Goal: Transaction & Acquisition: Purchase product/service

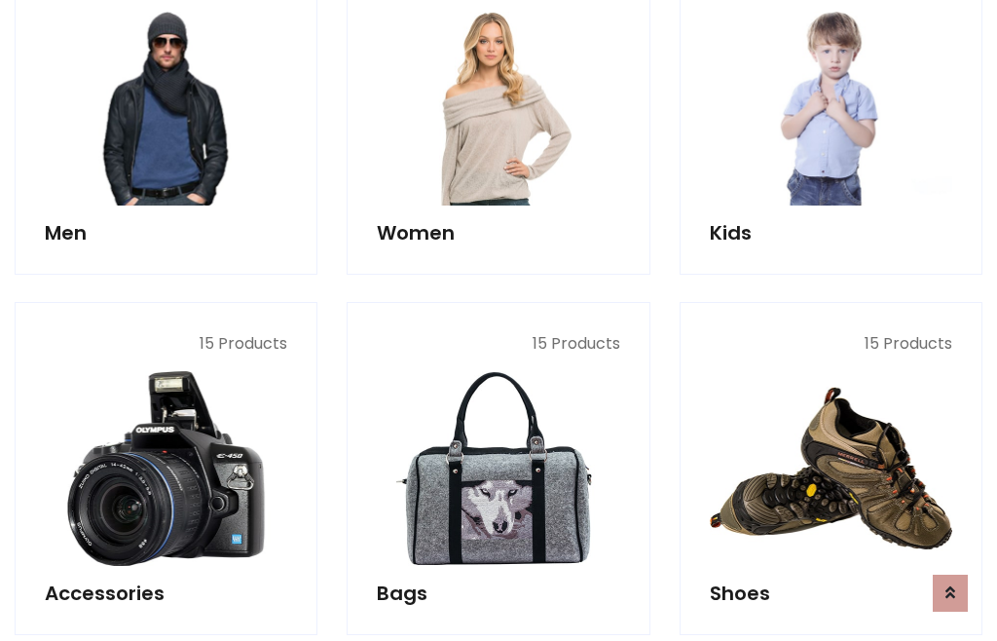
scroll to position [1413, 0]
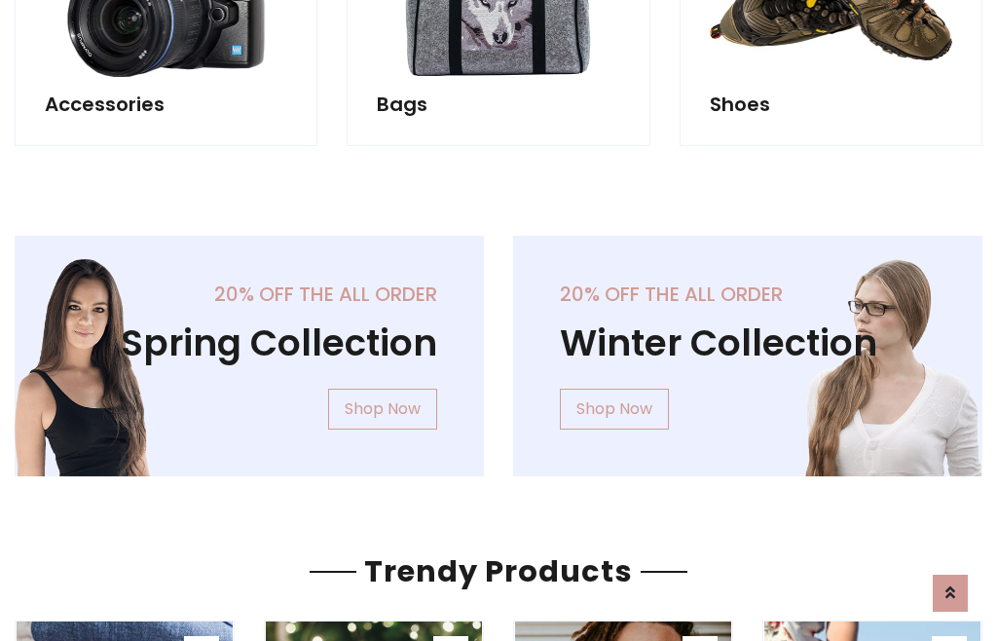
click at [498, 348] on div "20% off the all order Winter Collection Shop Now" at bounding box center [747, 372] width 498 height 272
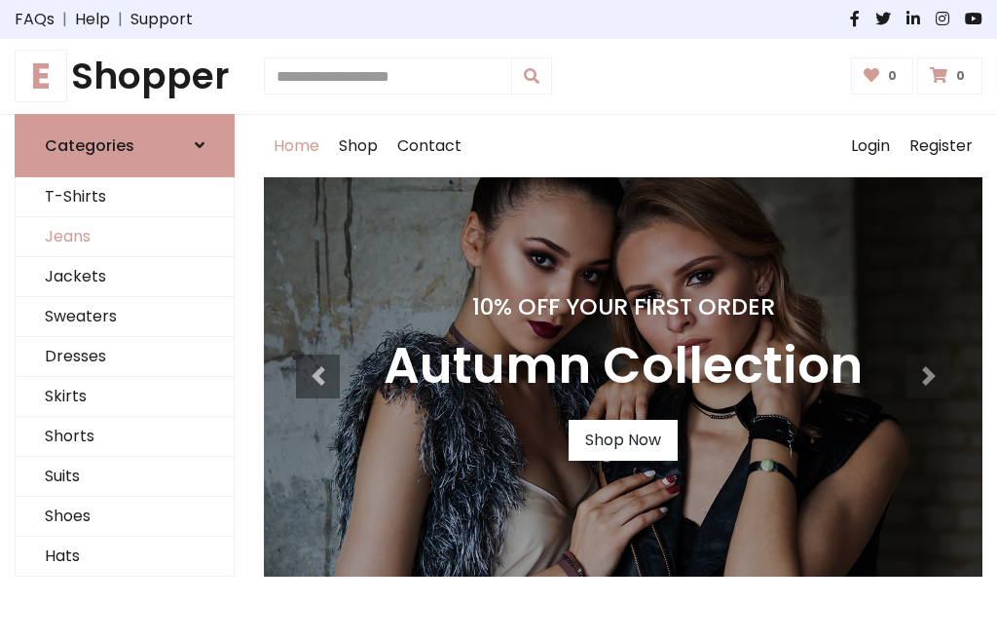
click at [125, 237] on link "Jeans" at bounding box center [125, 237] width 218 height 40
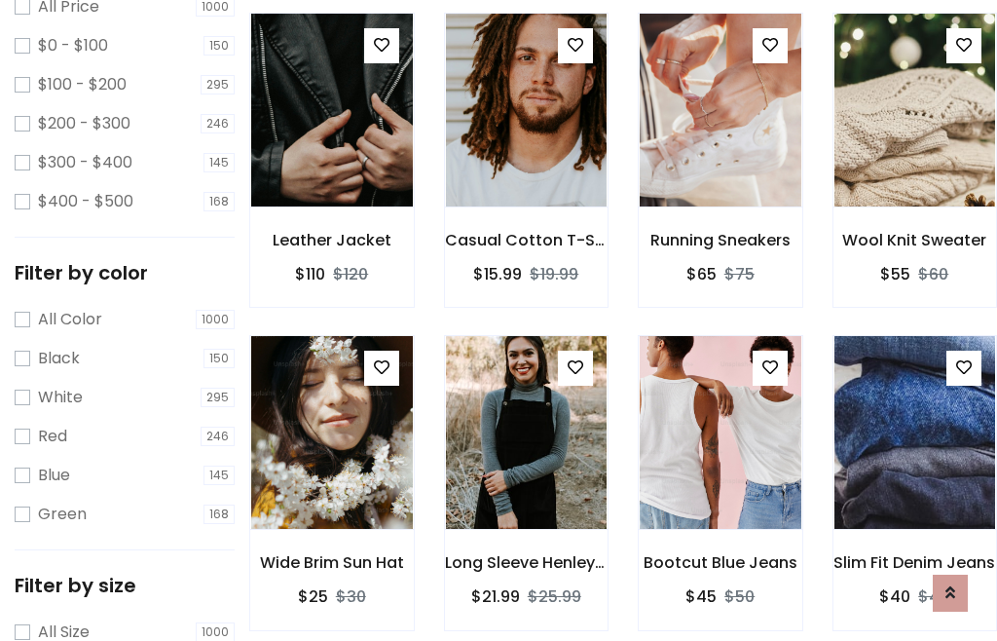
scroll to position [614, 0]
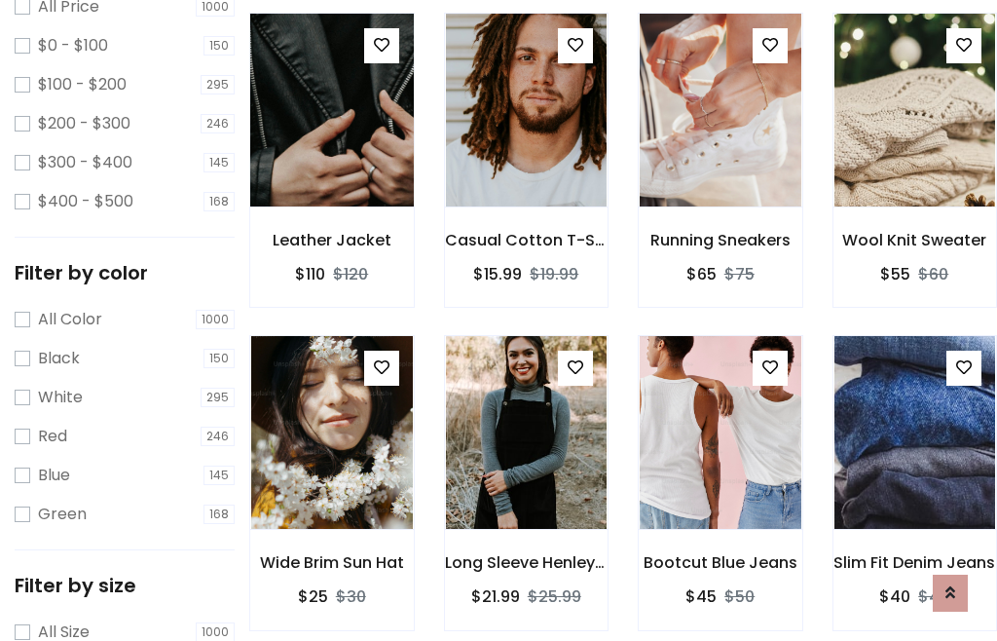
click at [331, 152] on img at bounding box center [332, 109] width 194 height 467
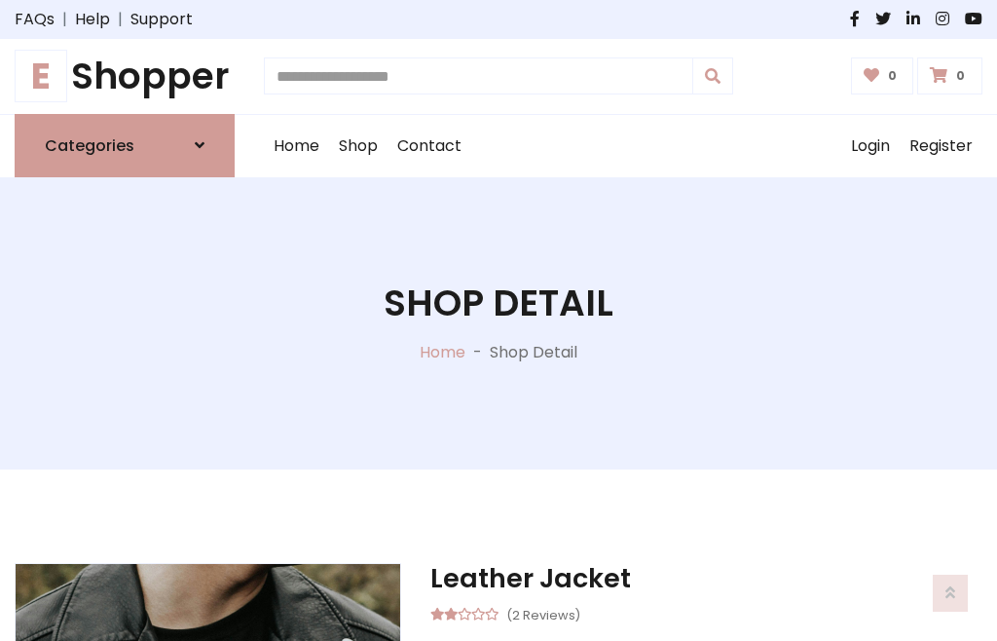
scroll to position [209, 0]
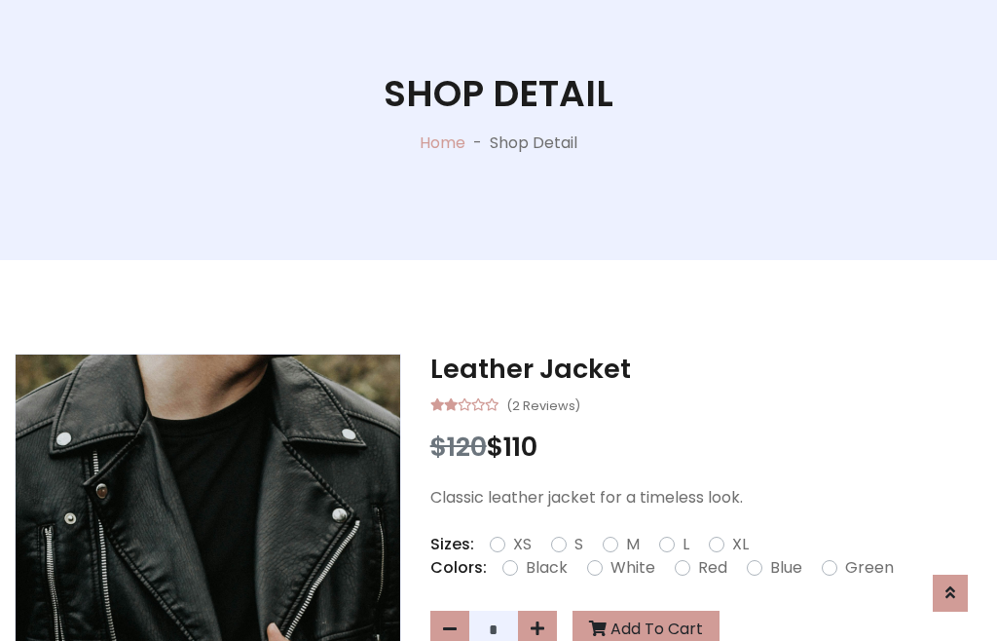
click at [710, 568] on label "Red" at bounding box center [712, 567] width 29 height 23
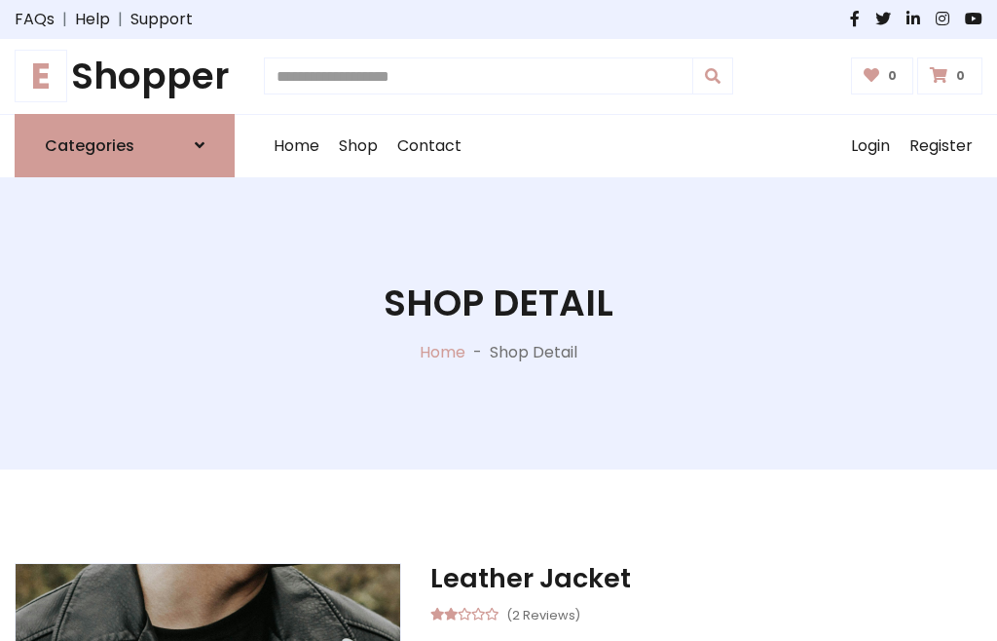
click at [498, 320] on h1 "Shop Detail" at bounding box center [499, 303] width 230 height 44
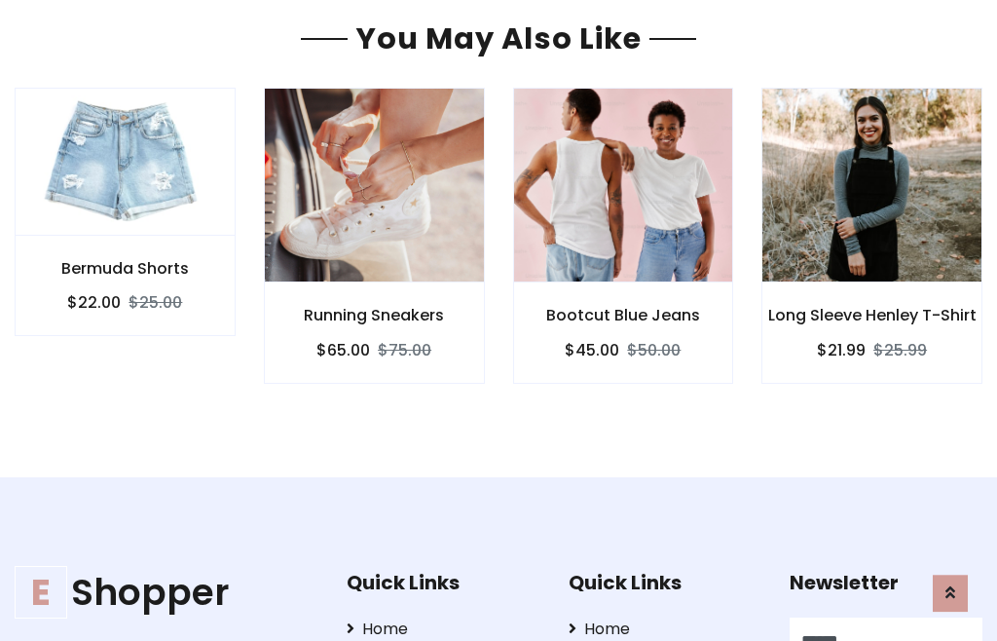
type input "******"
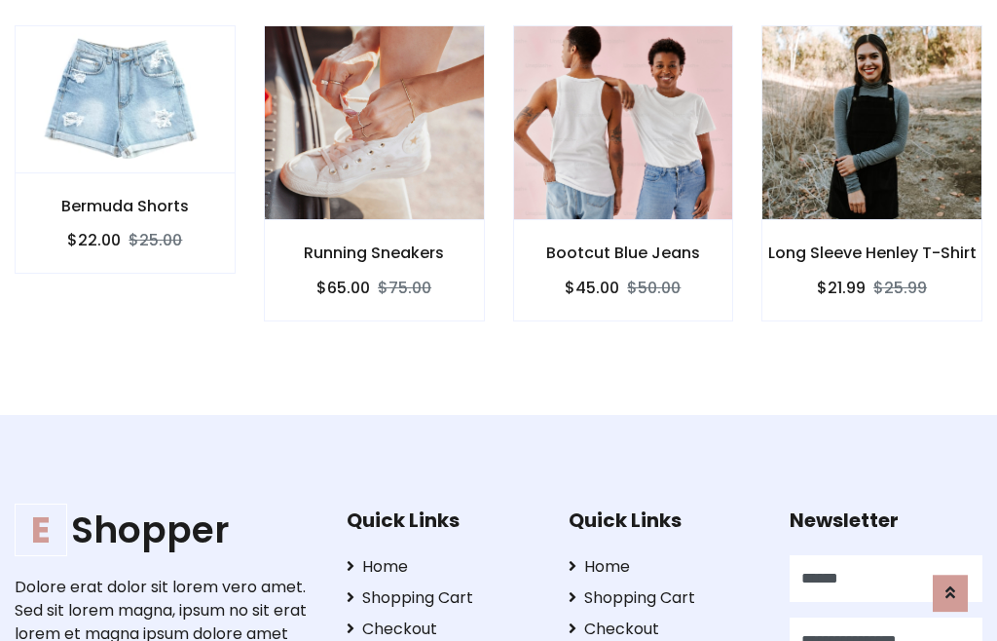
scroll to position [0, 1]
type input "**********"
